Goal: Information Seeking & Learning: Find specific fact

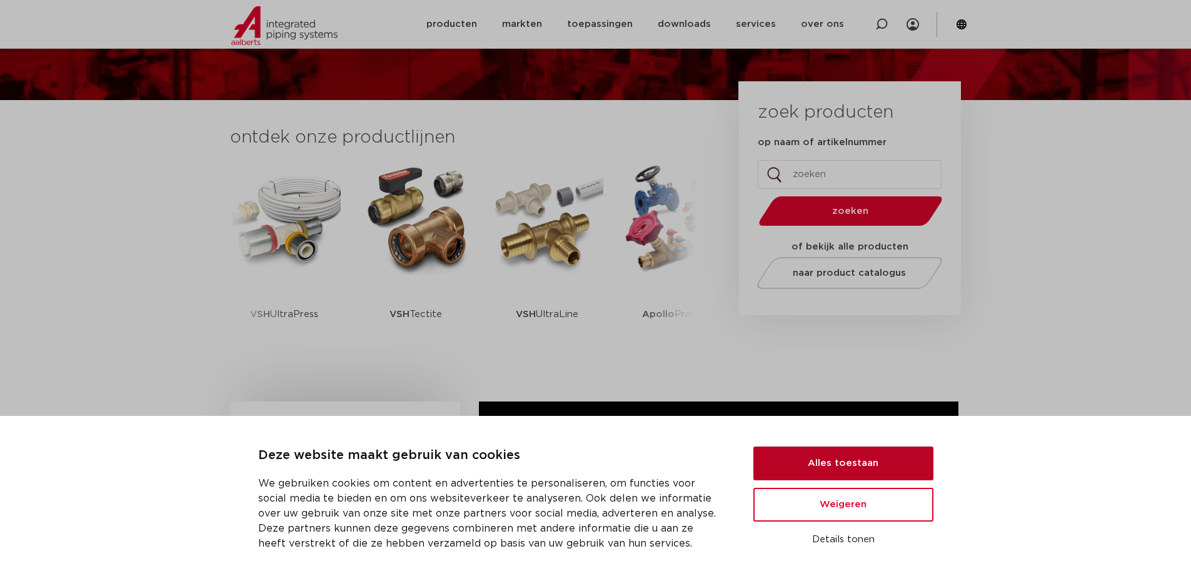
click at [888, 472] on button "Alles toestaan" at bounding box center [843, 463] width 180 height 34
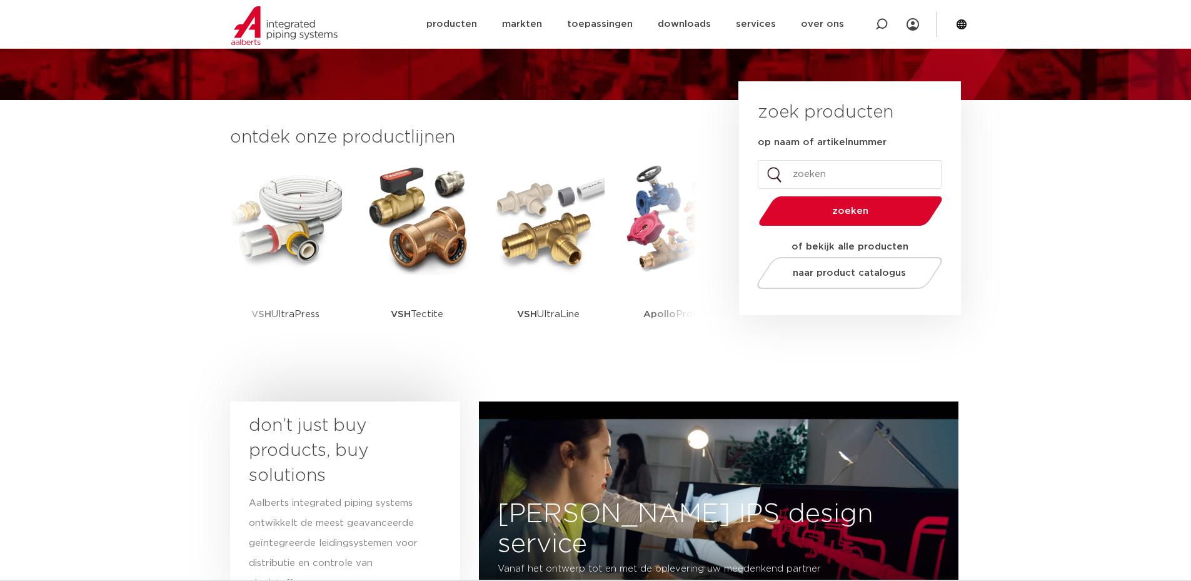
click at [809, 171] on input "op naam of artikelnummer" at bounding box center [850, 174] width 184 height 29
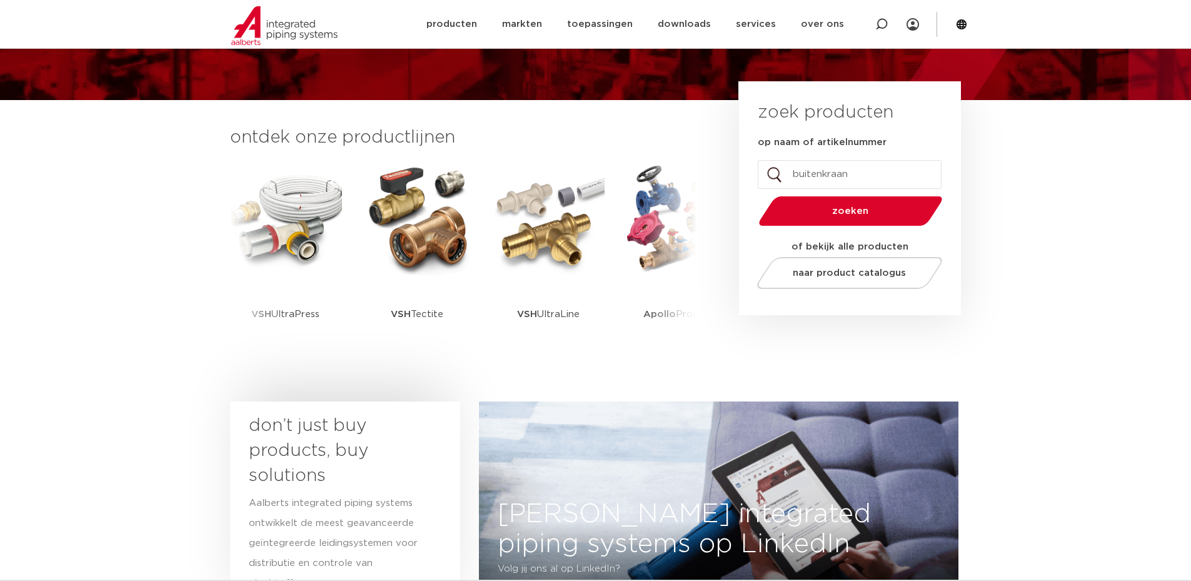
type input "buitenkraan"
click at [753, 195] on button "zoeken" at bounding box center [850, 211] width 194 height 32
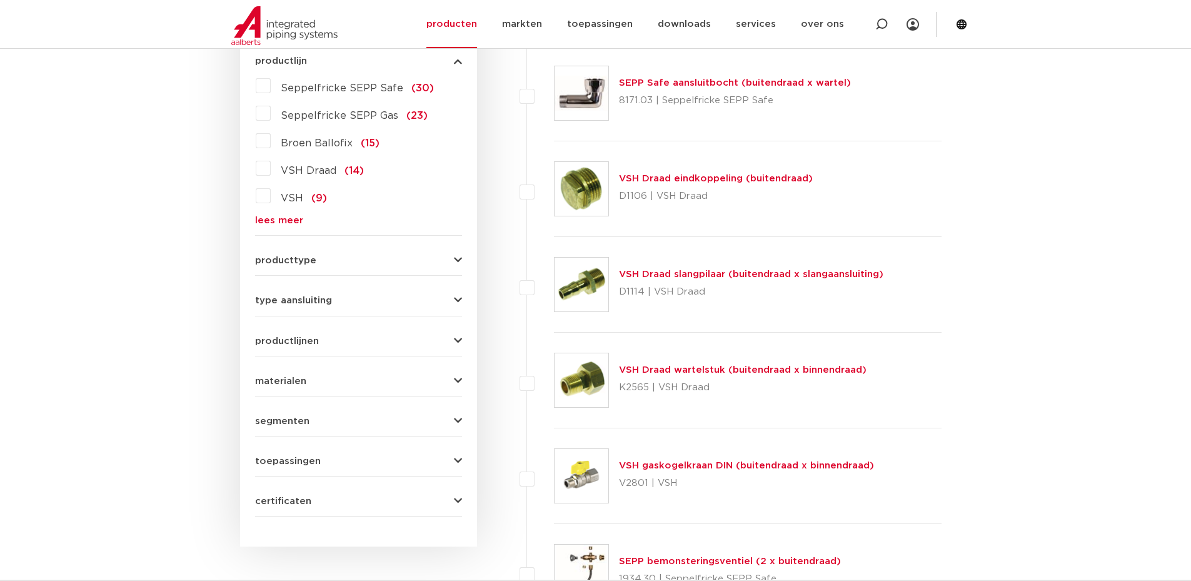
scroll to position [438, 0]
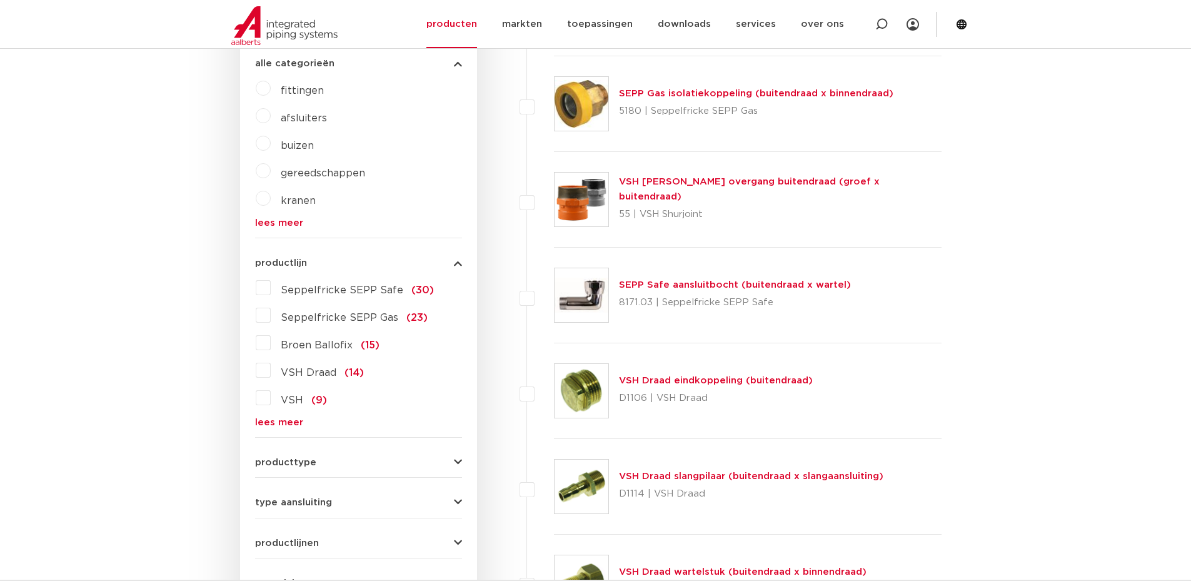
click at [321, 290] on span "Seppelfricke SEPP Safe" at bounding box center [342, 290] width 123 height 10
click at [0, 0] on input "Seppelfricke SEPP Safe (30)" at bounding box center [0, 0] width 0 height 0
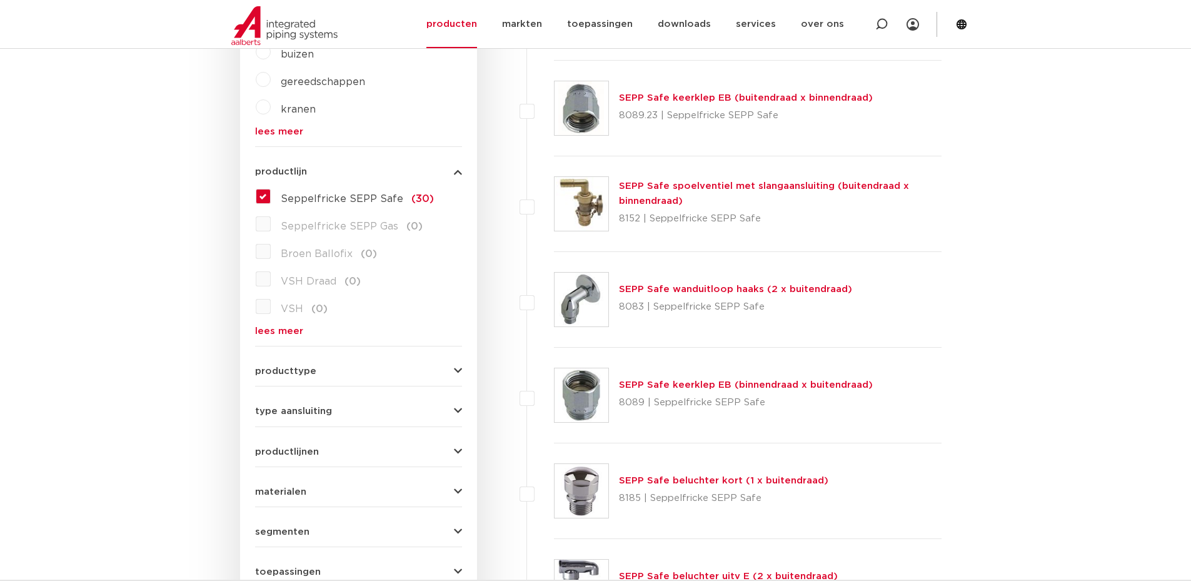
scroll to position [438, 0]
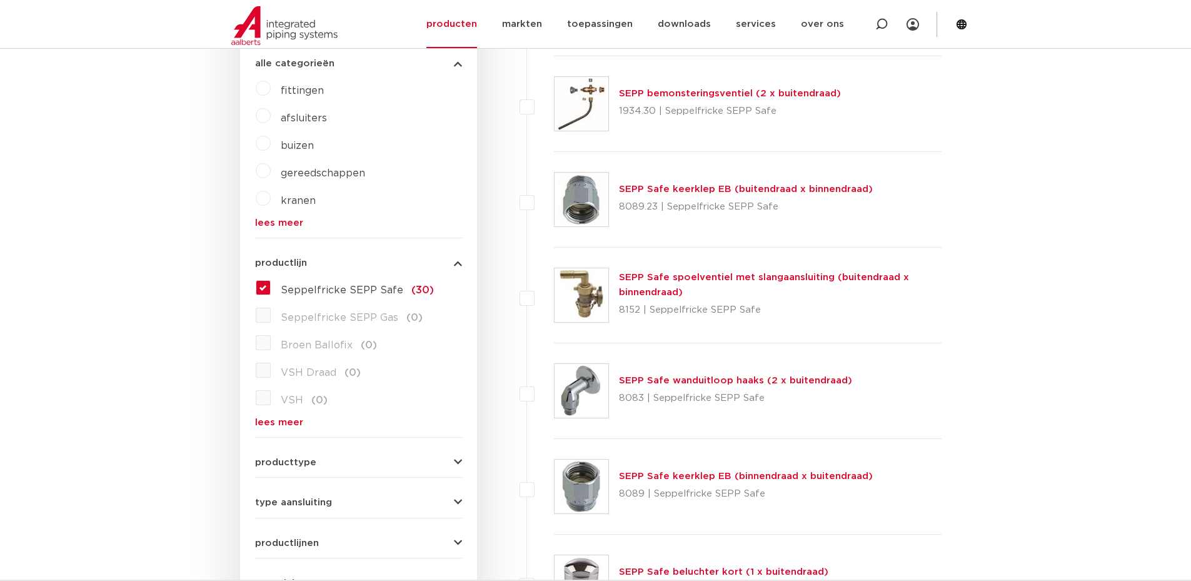
click at [271, 288] on label "Seppelfricke SEPP Safe (30)" at bounding box center [352, 288] width 163 height 20
click at [0, 0] on input "Seppelfricke SEPP Safe (30)" at bounding box center [0, 0] width 0 height 0
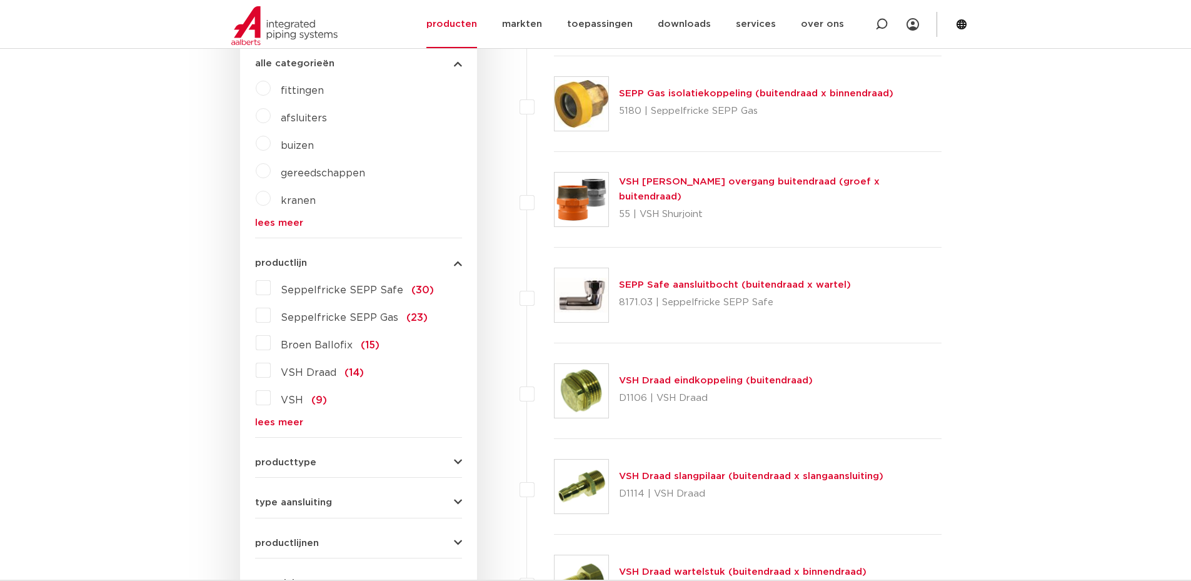
click at [266, 223] on link "lees meer" at bounding box center [358, 222] width 207 height 9
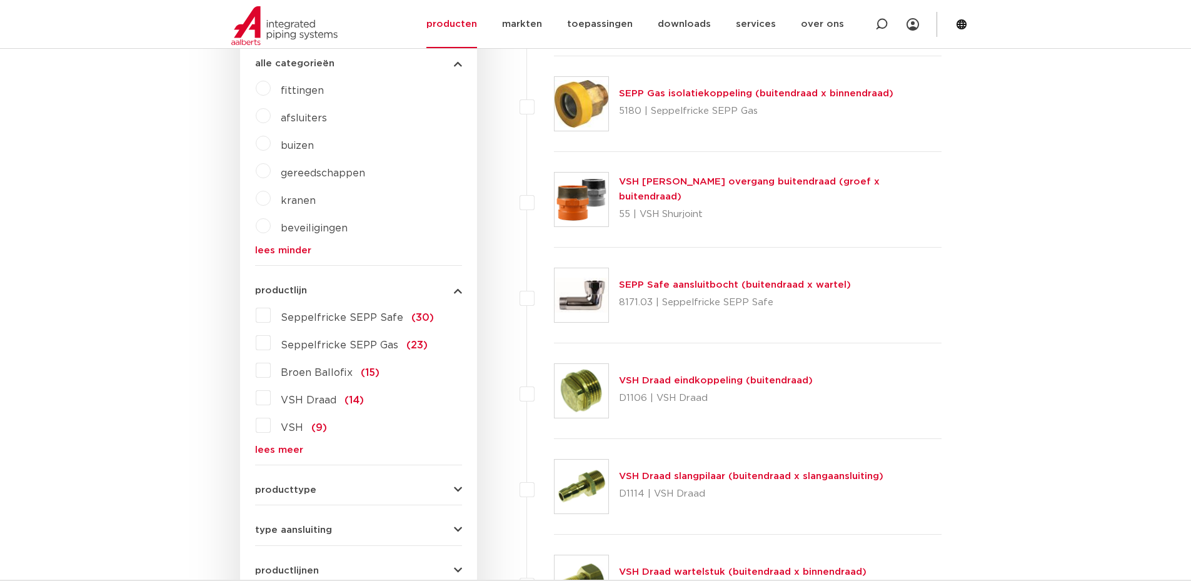
click at [271, 198] on label "kranen" at bounding box center [293, 198] width 45 height 20
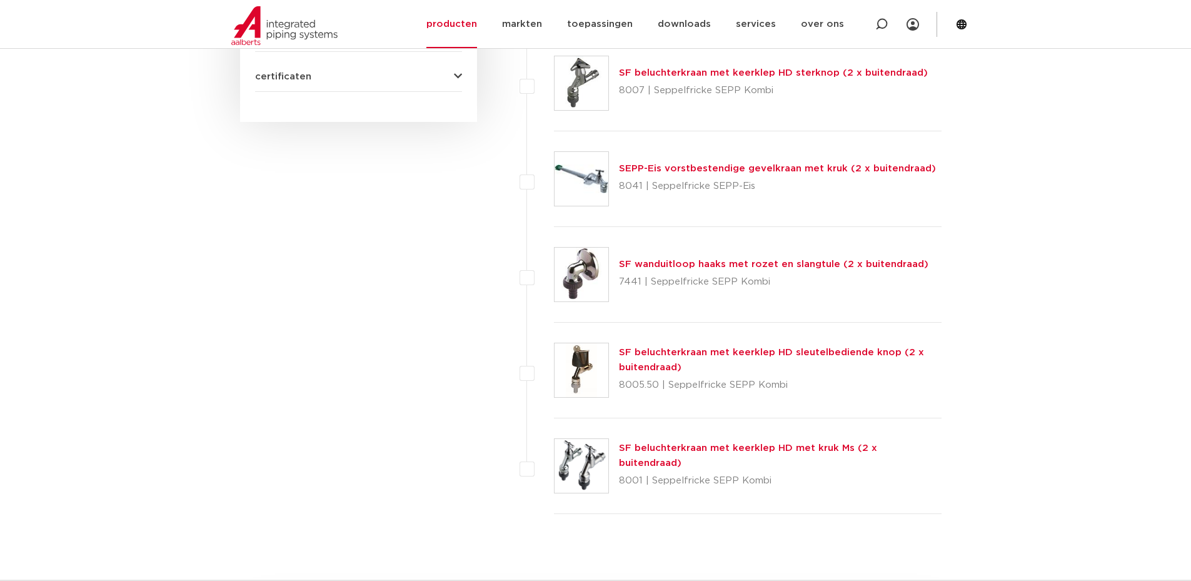
scroll to position [1000, 0]
